Goal: Information Seeking & Learning: Check status

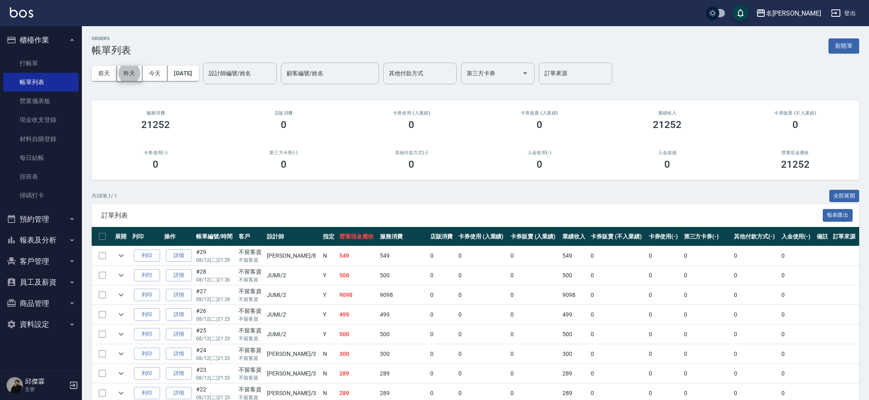
scroll to position [101, 0]
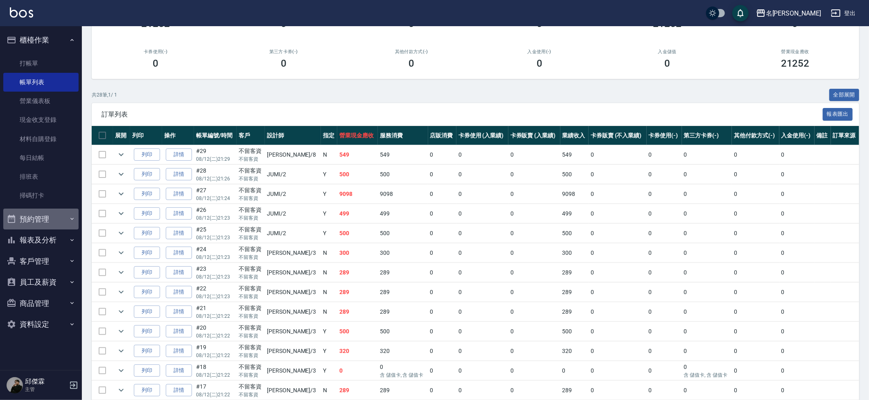
click at [54, 222] on button "預約管理" at bounding box center [40, 219] width 75 height 21
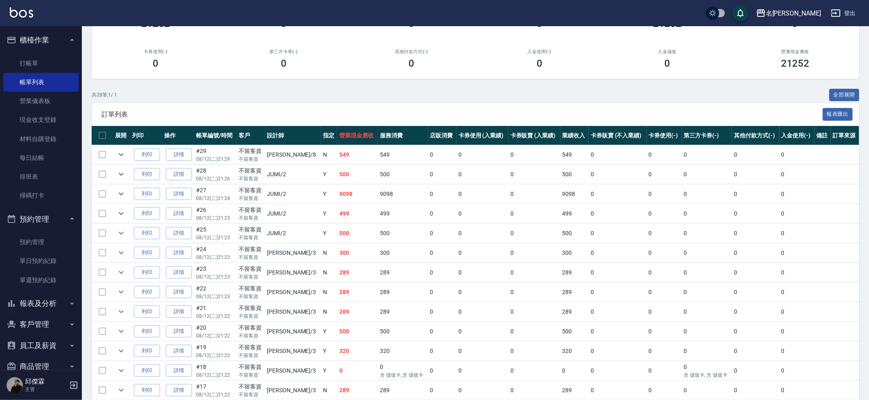
click at [34, 309] on button "報表及分析" at bounding box center [40, 303] width 75 height 21
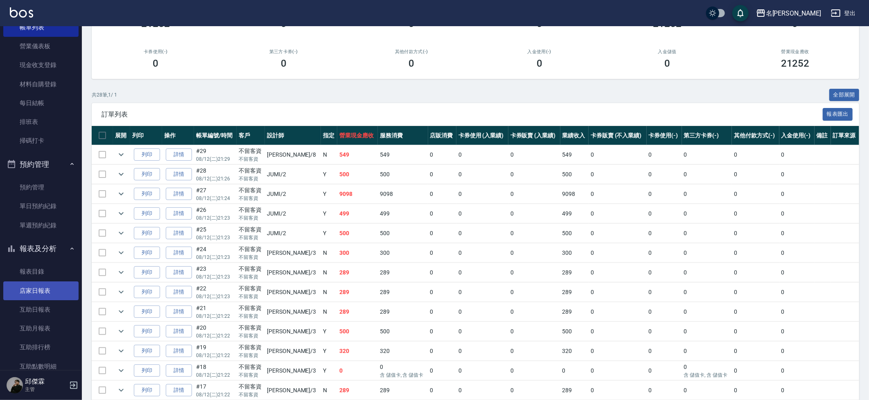
scroll to position [59, 0]
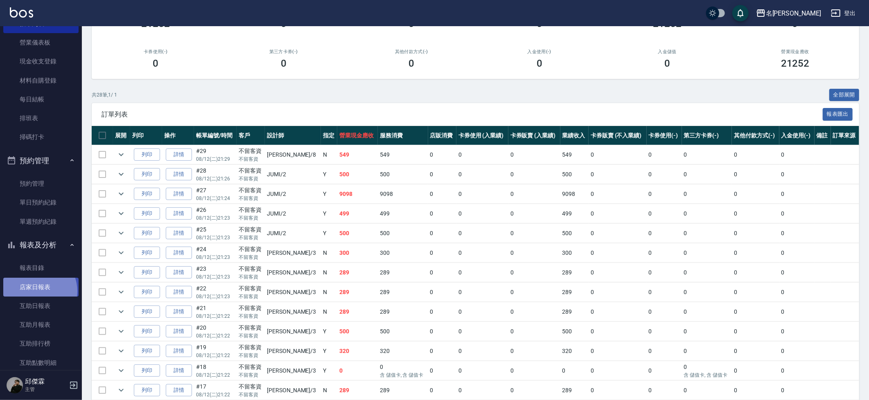
click at [36, 287] on link "店家日報表" at bounding box center [40, 287] width 75 height 19
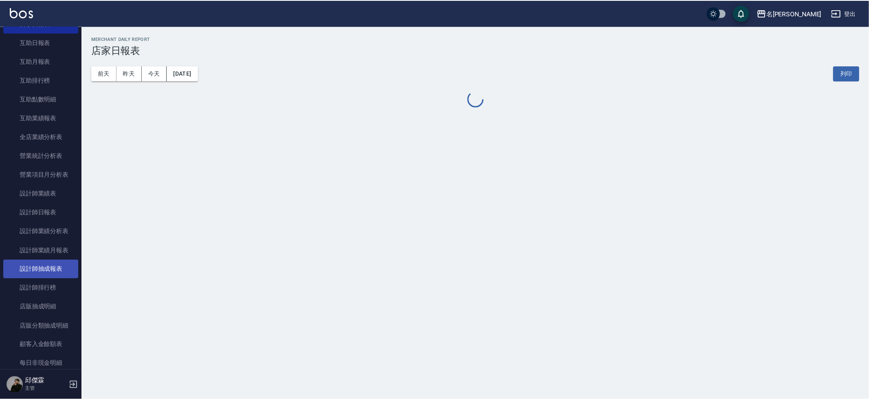
scroll to position [321, 0]
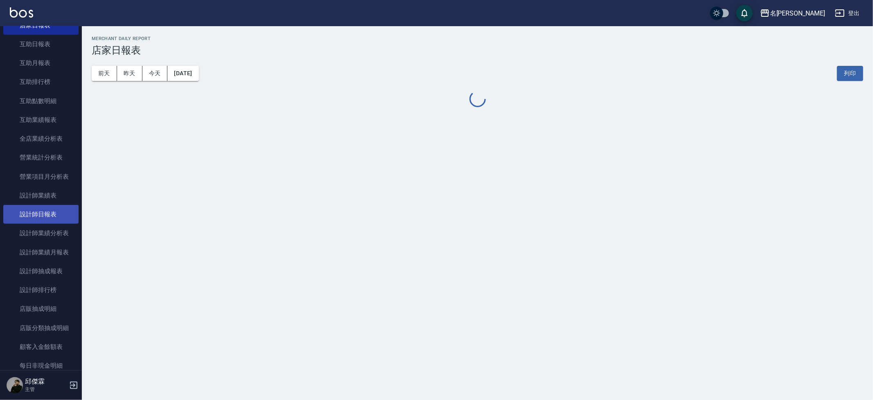
click at [54, 205] on link "設計師日報表" at bounding box center [40, 214] width 75 height 19
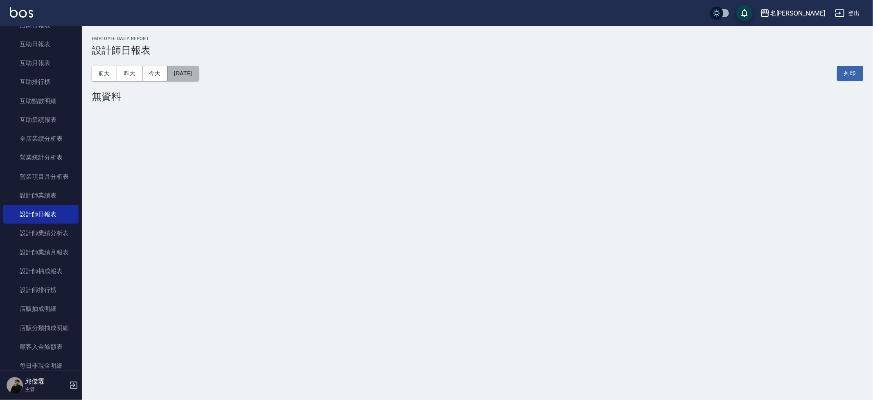
click at [199, 75] on button "[DATE]" at bounding box center [182, 73] width 31 height 15
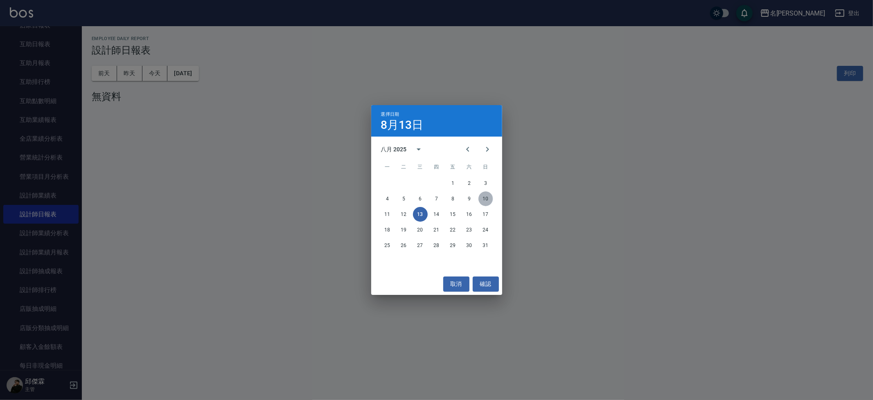
drag, startPoint x: 485, startPoint y: 199, endPoint x: 482, endPoint y: 196, distance: 4.7
click at [485, 199] on button "10" at bounding box center [486, 199] width 15 height 15
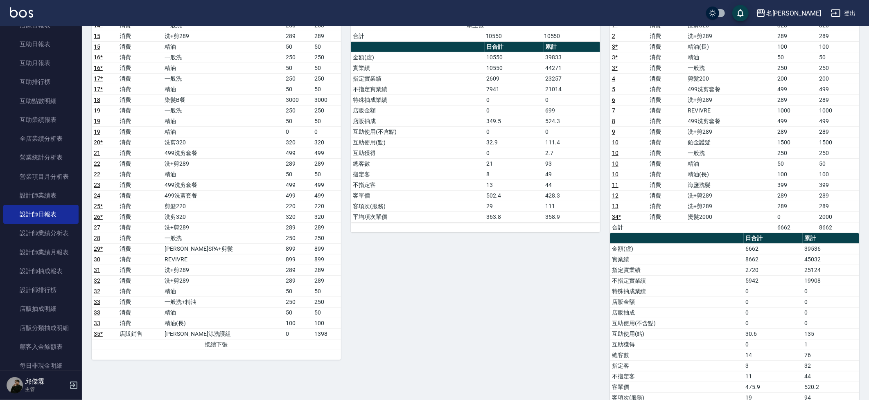
scroll to position [88, 0]
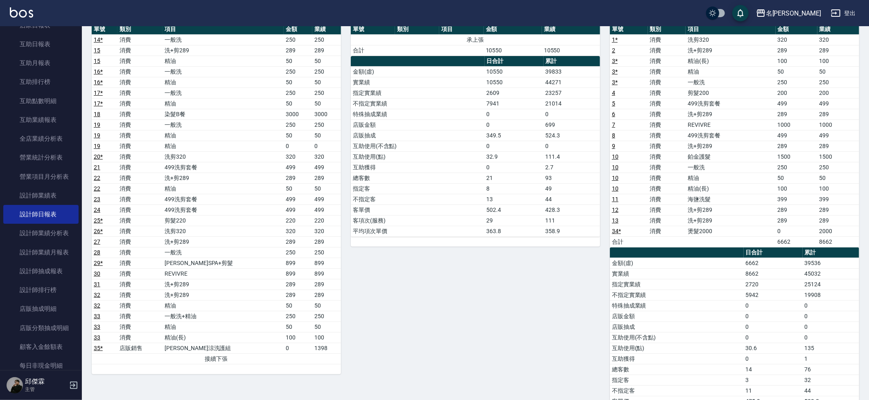
click at [296, 343] on td "0" at bounding box center [298, 348] width 29 height 11
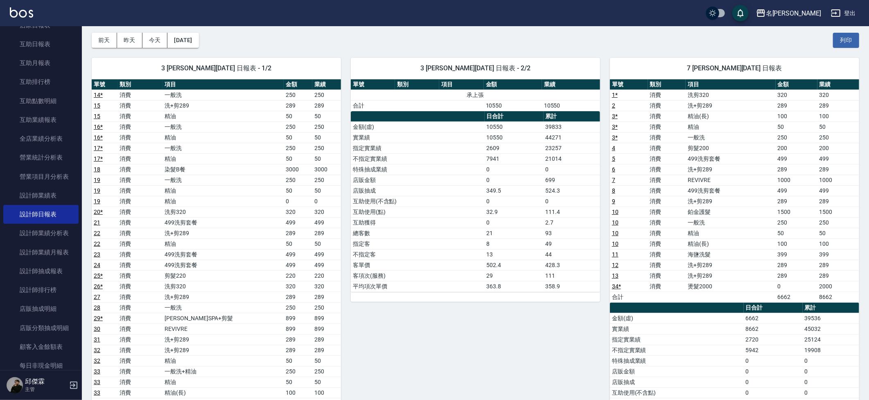
scroll to position [0, 0]
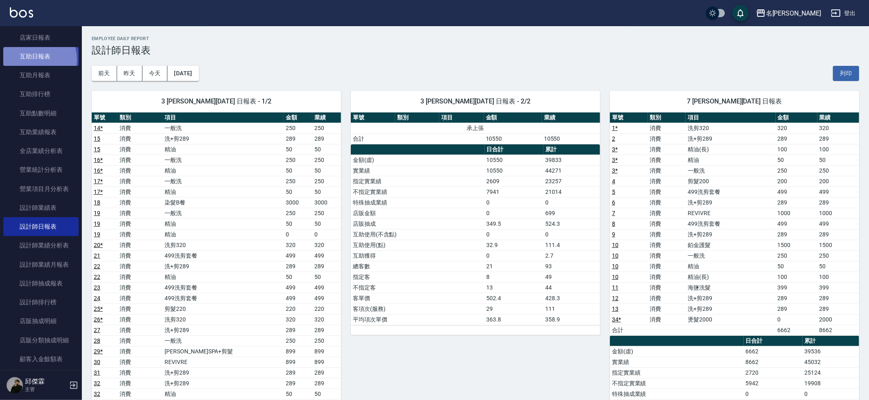
click at [31, 55] on link "互助日報表" at bounding box center [40, 56] width 75 height 19
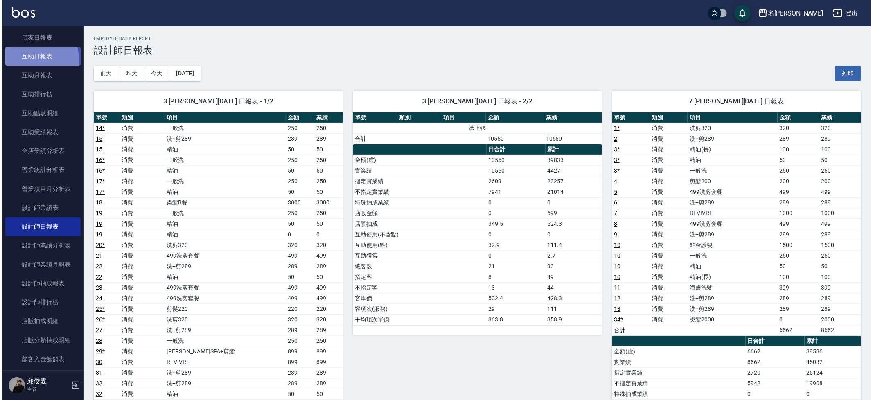
scroll to position [308, 0]
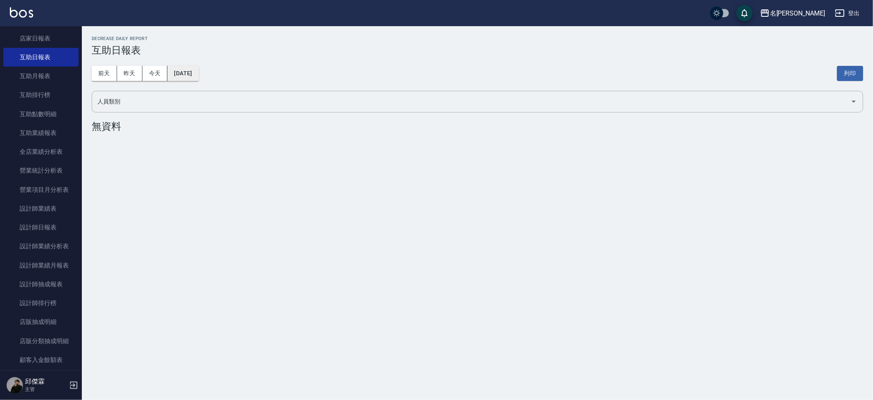
click at [180, 73] on button "[DATE]" at bounding box center [182, 73] width 31 height 15
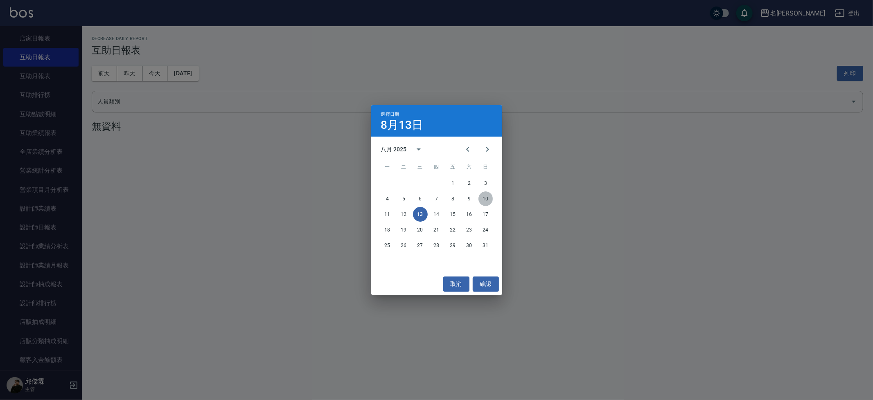
click at [490, 199] on button "10" at bounding box center [486, 199] width 15 height 15
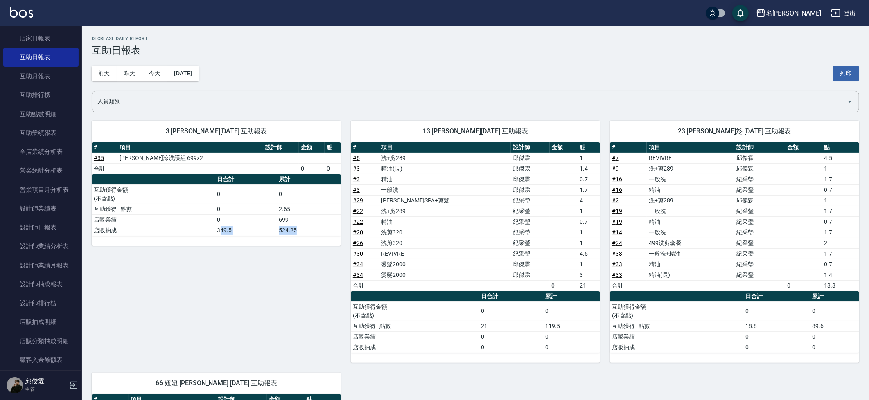
drag, startPoint x: 221, startPoint y: 227, endPoint x: 309, endPoint y: 231, distance: 87.7
click at [309, 231] on tr "店販抽成 349.5 524.25" at bounding box center [216, 230] width 249 height 11
drag, startPoint x: 197, startPoint y: 218, endPoint x: 206, endPoint y: 219, distance: 8.4
click at [199, 218] on td "店販業績" at bounding box center [154, 220] width 124 height 11
click at [231, 229] on td "349.5" at bounding box center [246, 230] width 62 height 11
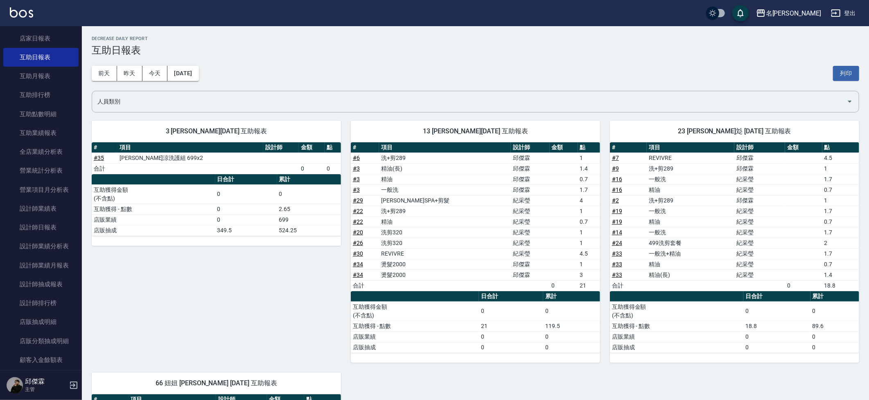
click at [231, 229] on td "349.5" at bounding box center [246, 230] width 62 height 11
drag, startPoint x: 236, startPoint y: 228, endPoint x: 214, endPoint y: 227, distance: 22.5
click at [214, 227] on tr "店販抽成 349.5 524.25" at bounding box center [216, 230] width 249 height 11
click at [205, 226] on td "店販抽成" at bounding box center [154, 230] width 124 height 11
drag, startPoint x: 276, startPoint y: 226, endPoint x: 315, endPoint y: 228, distance: 39.8
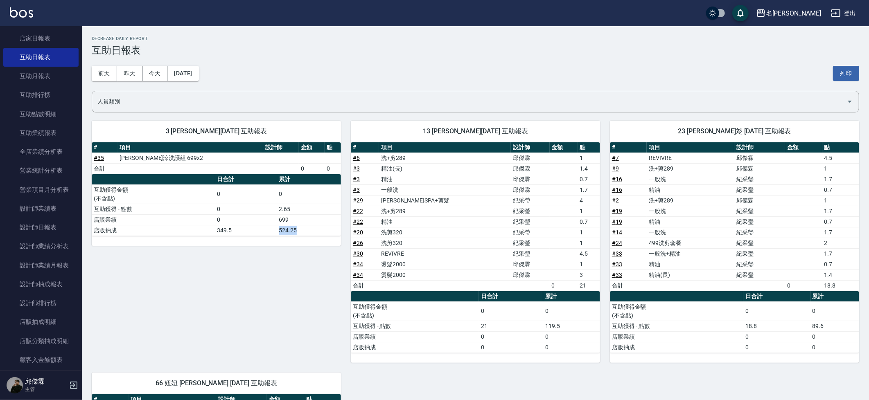
click at [317, 228] on tr "店販抽成 349.5 524.25" at bounding box center [216, 230] width 249 height 11
click at [279, 250] on div "3 [PERSON_NAME][DATE] 互助報表 # 項目 設計師 金額 點 # 35 水水沁涼洗護組 699x2 合計 0 0 日合計 累計 互助獲得金…" at bounding box center [211, 237] width 259 height 252
click at [152, 73] on button "今天" at bounding box center [154, 73] width 25 height 15
